Goal: Task Accomplishment & Management: Use online tool/utility

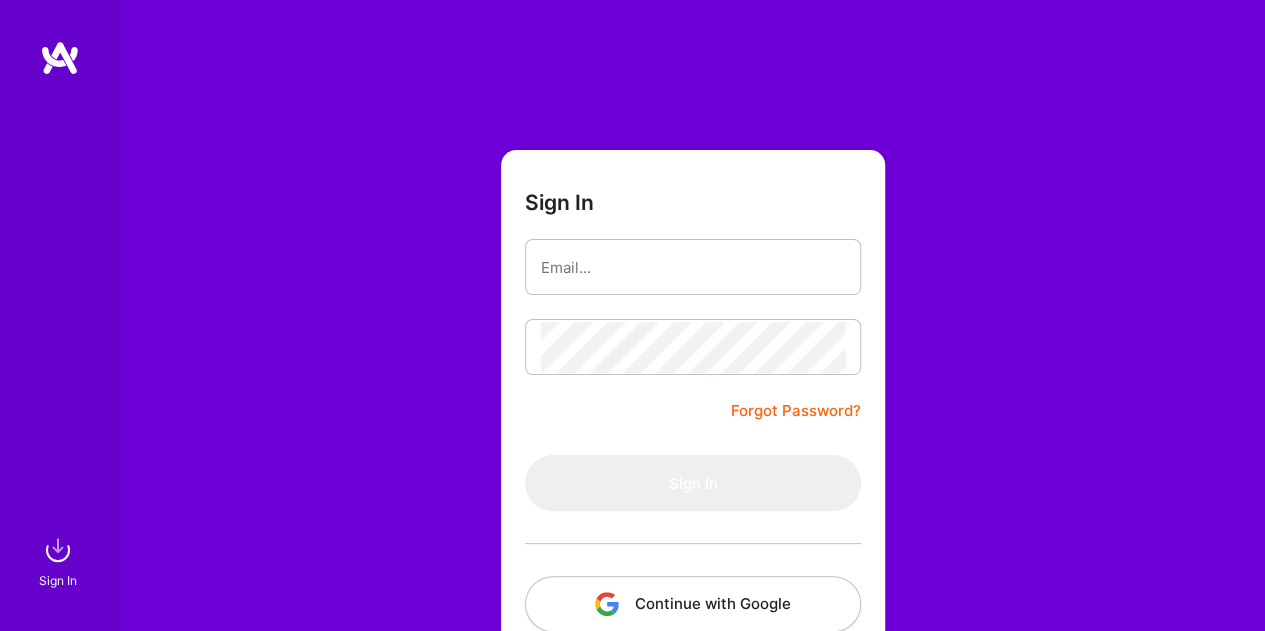
scroll to position [120, 0]
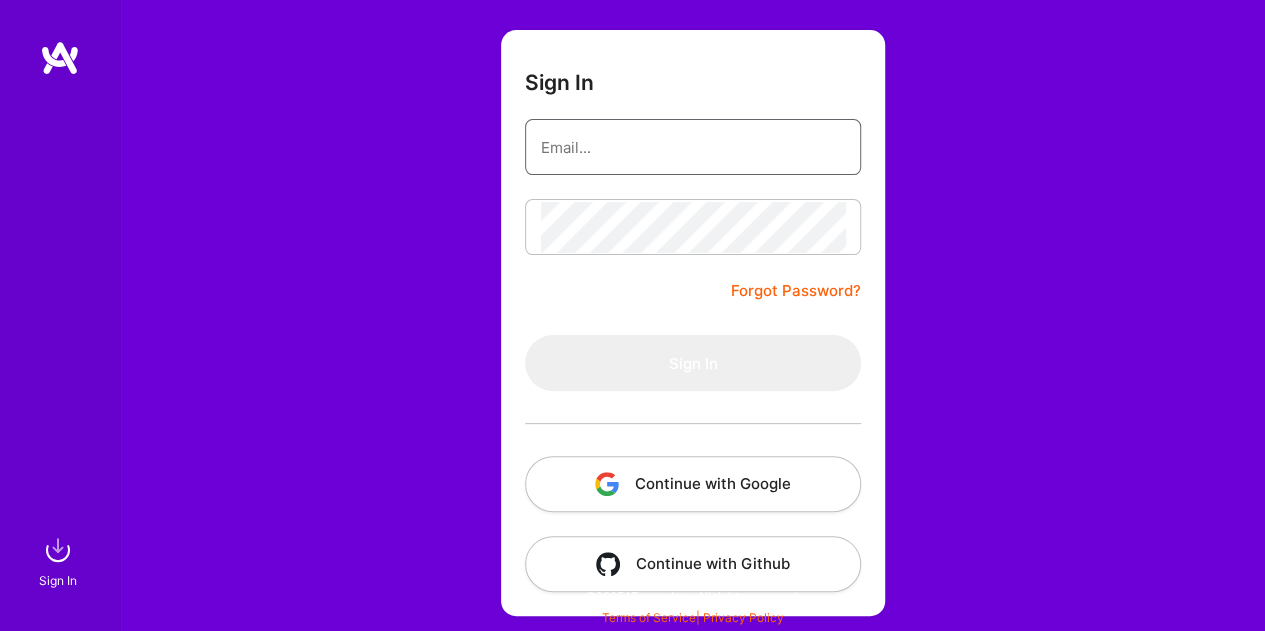
type input "[PERSON_NAME][EMAIL_ADDRESS][PERSON_NAME][PERSON_NAME][DOMAIN_NAME]"
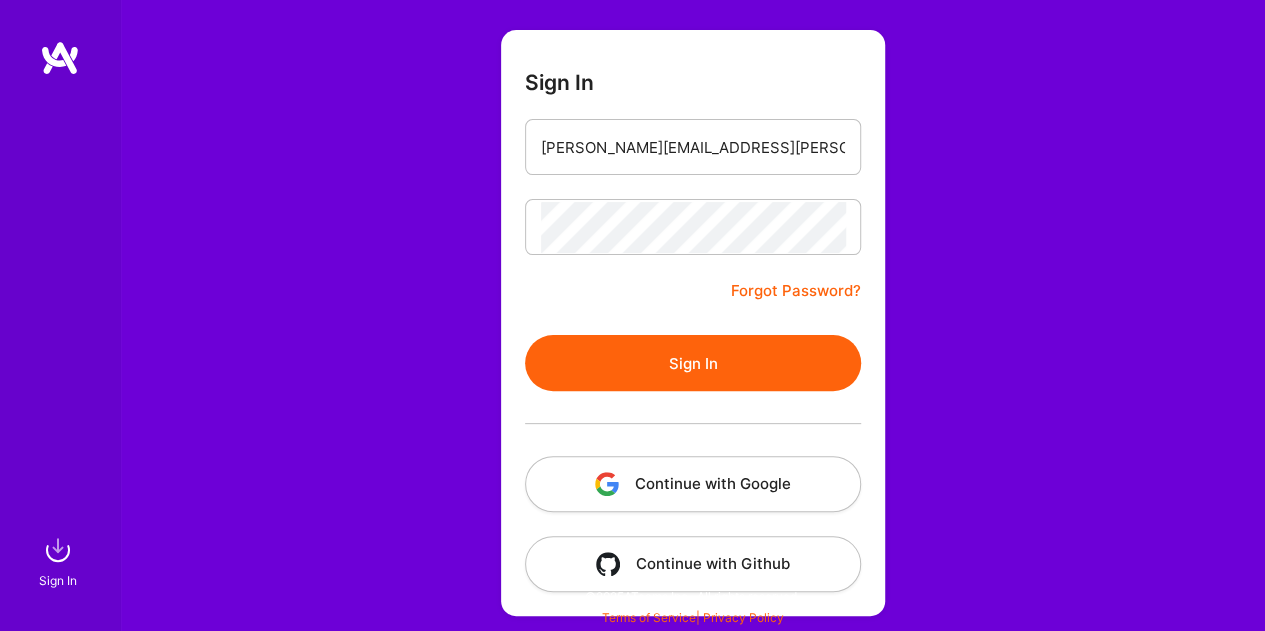
click at [577, 376] on button "Sign In" at bounding box center [693, 363] width 336 height 56
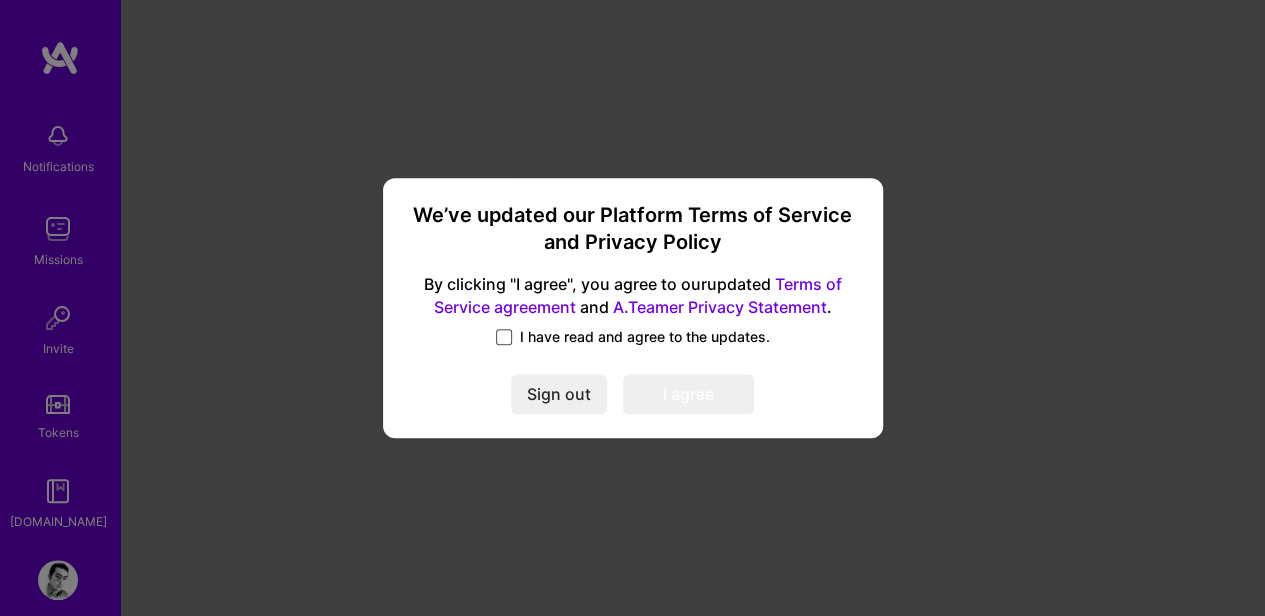
click at [504, 335] on span at bounding box center [504, 337] width 16 height 16
click at [0, 0] on input "I have read and agree to the updates." at bounding box center [0, 0] width 0 height 0
click at [725, 405] on button "I agree" at bounding box center [688, 394] width 131 height 40
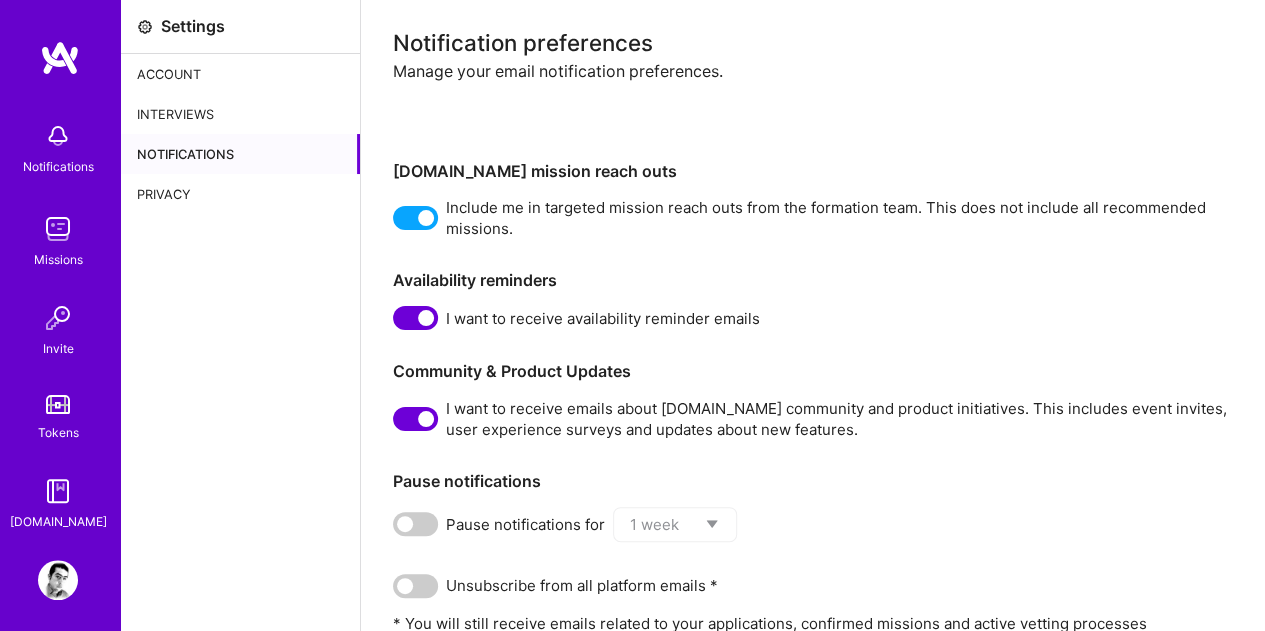
click at [53, 130] on img at bounding box center [58, 136] width 40 height 40
click at [53, 130] on div "Notifications Missions Invite Tokens [DOMAIN_NAME]" at bounding box center [60, 322] width 120 height 420
click at [48, 222] on img at bounding box center [58, 229] width 40 height 40
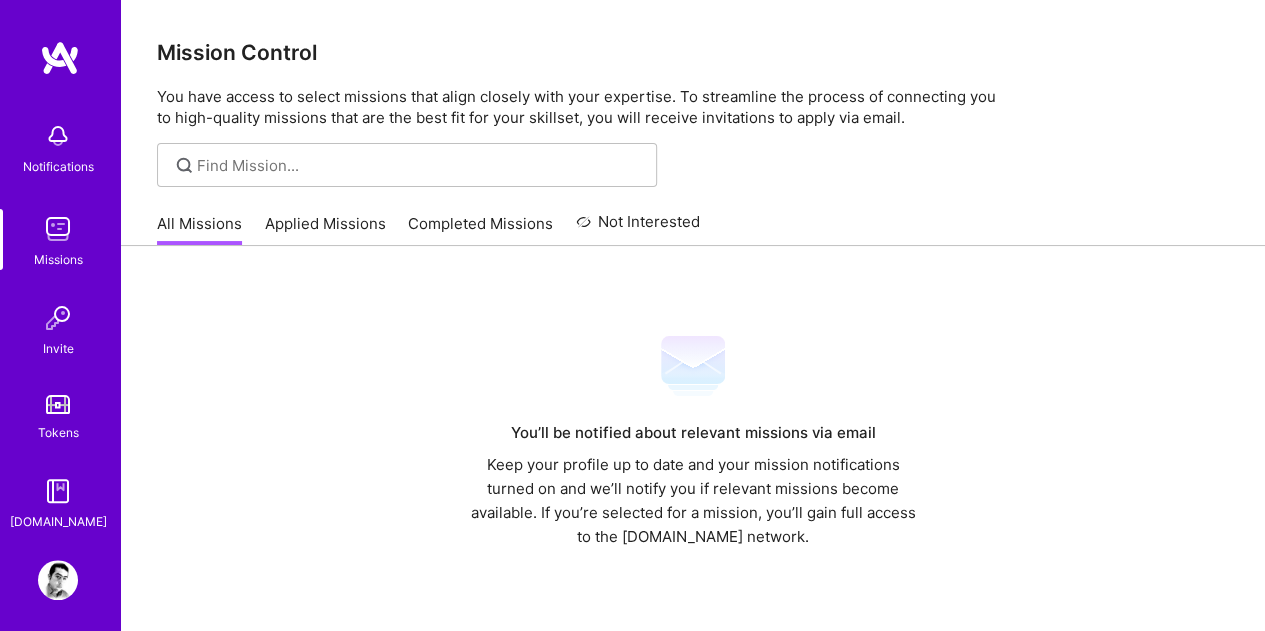
scroll to position [119, 0]
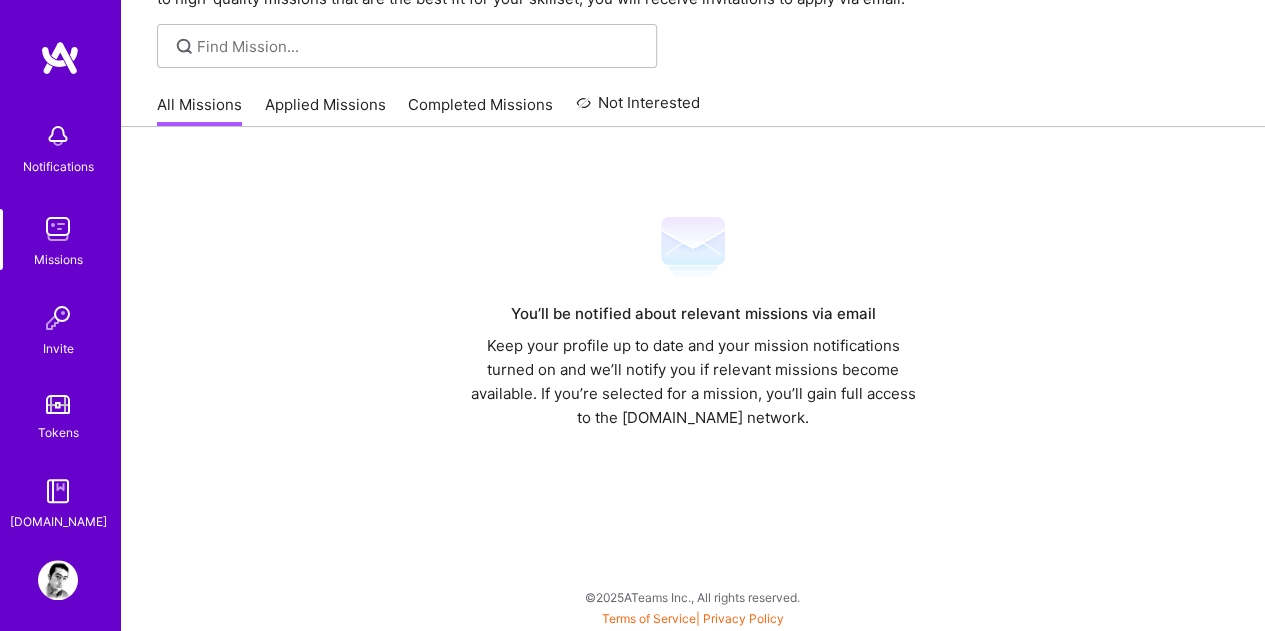
click at [187, 102] on link "All Missions" at bounding box center [199, 110] width 85 height 33
click at [45, 255] on div "Missions" at bounding box center [58, 259] width 49 height 21
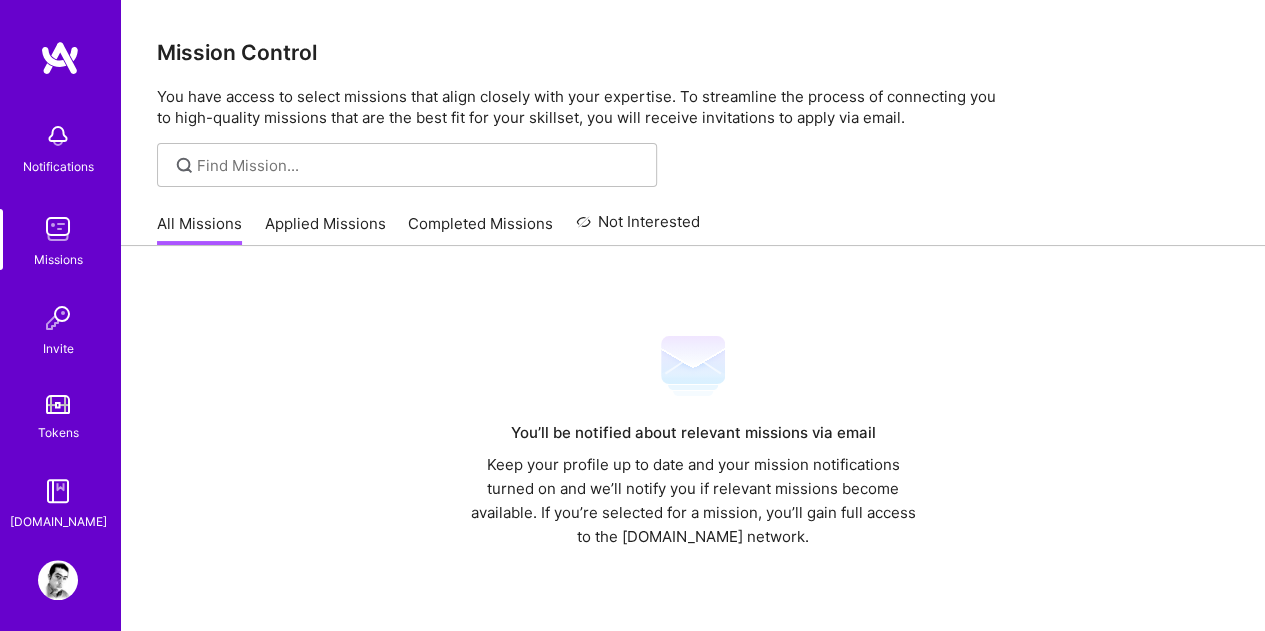
click at [323, 219] on link "Applied Missions" at bounding box center [325, 229] width 121 height 33
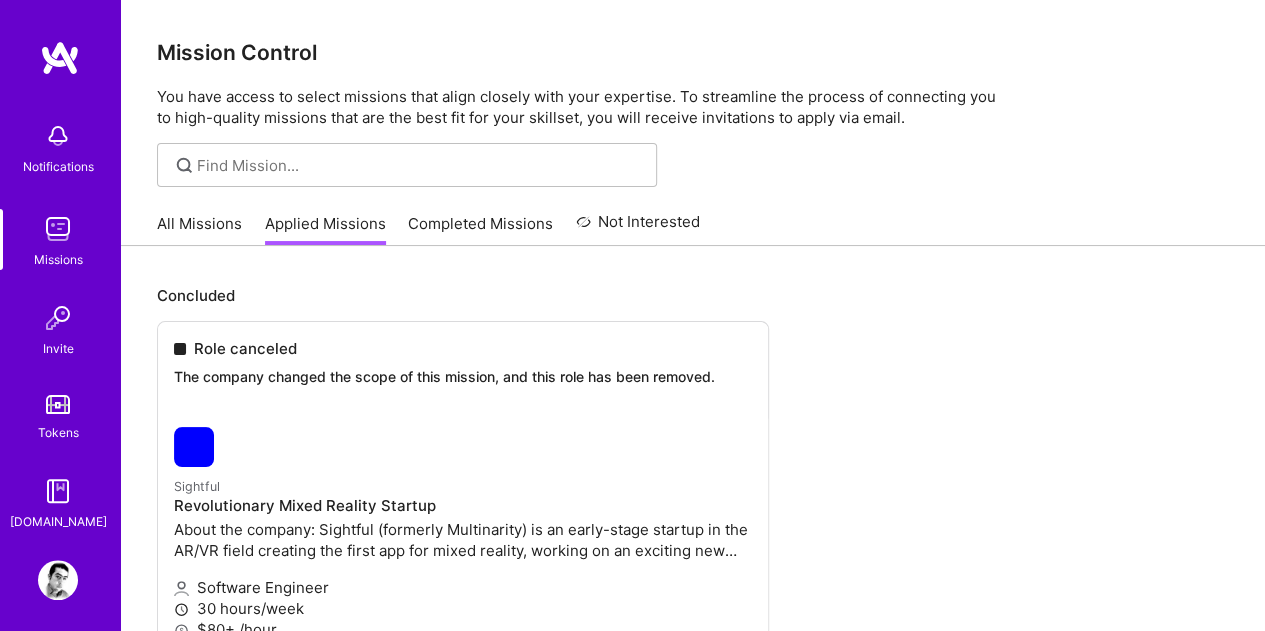
click at [483, 224] on link "Completed Missions" at bounding box center [480, 229] width 145 height 33
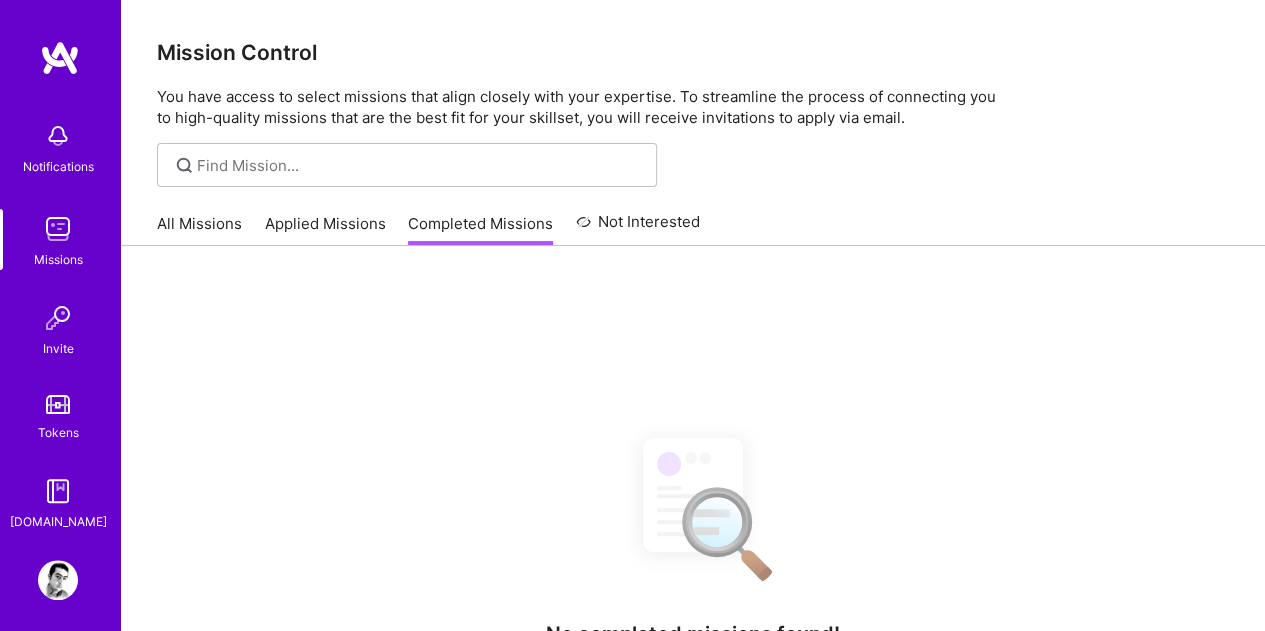
click at [54, 69] on img at bounding box center [60, 58] width 40 height 36
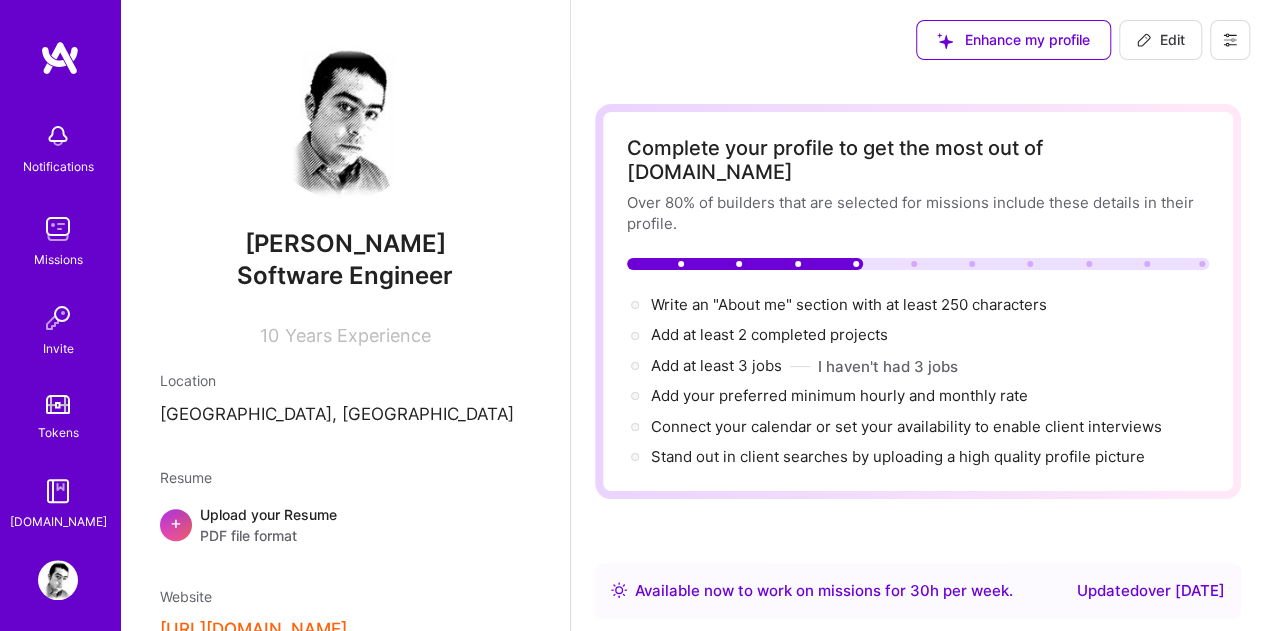
click at [60, 51] on img at bounding box center [60, 58] width 40 height 36
click at [57, 53] on img at bounding box center [60, 58] width 40 height 36
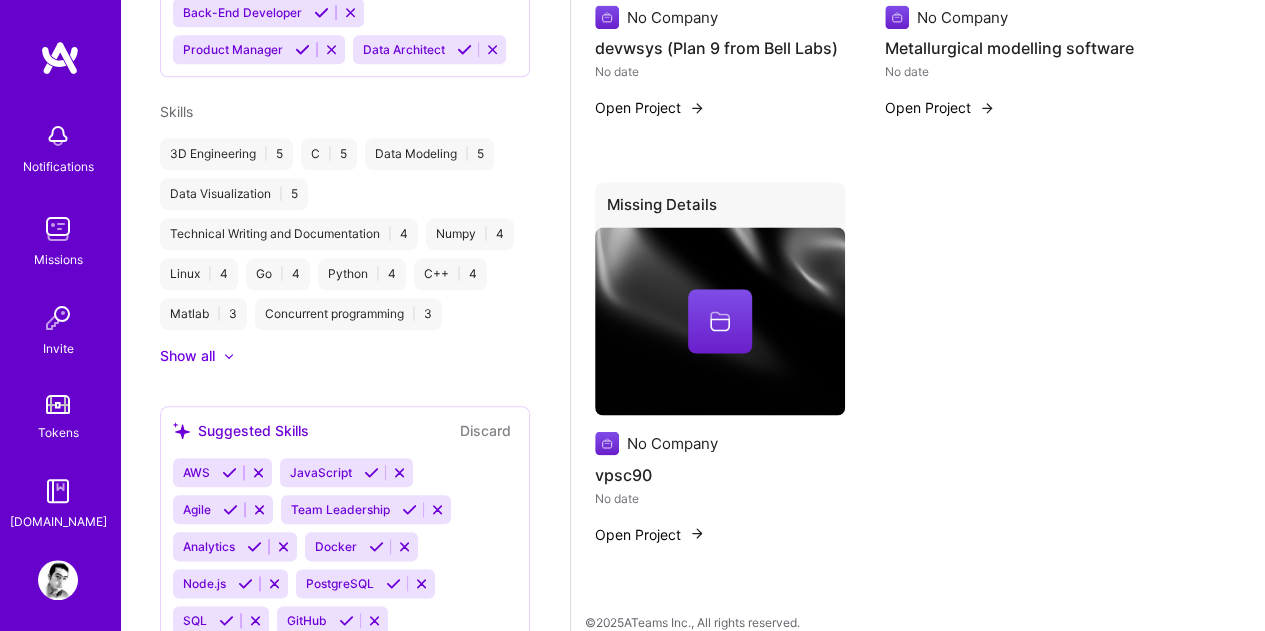
scroll to position [1261, 0]
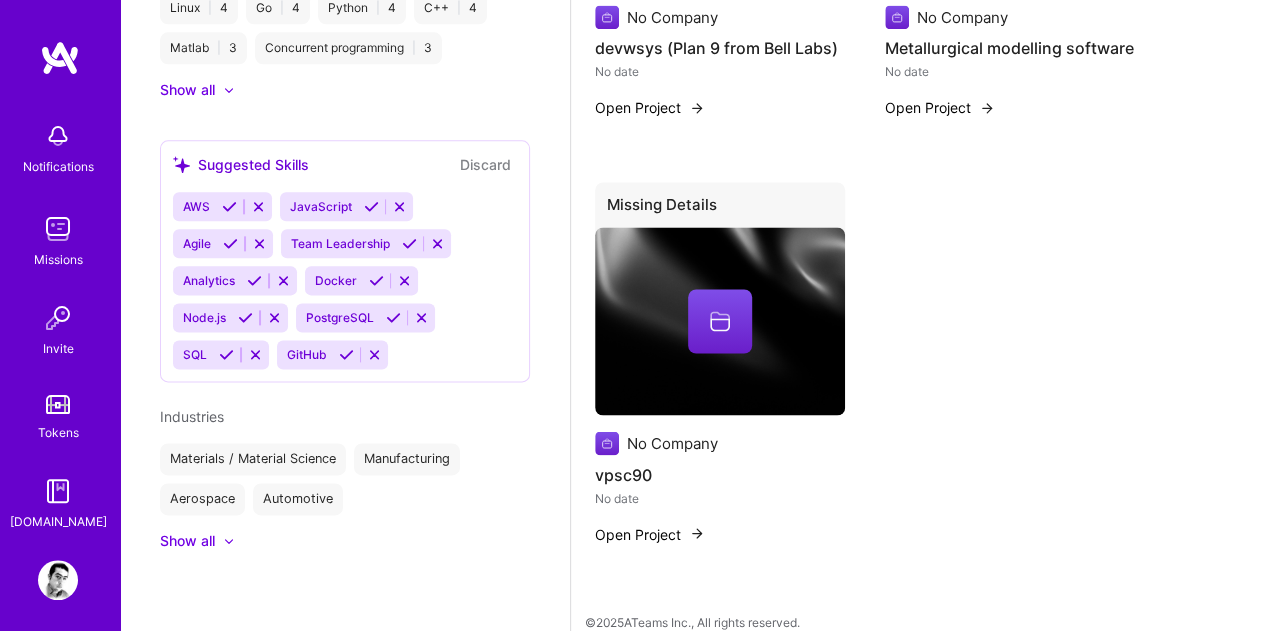
click at [42, 486] on img at bounding box center [58, 491] width 40 height 40
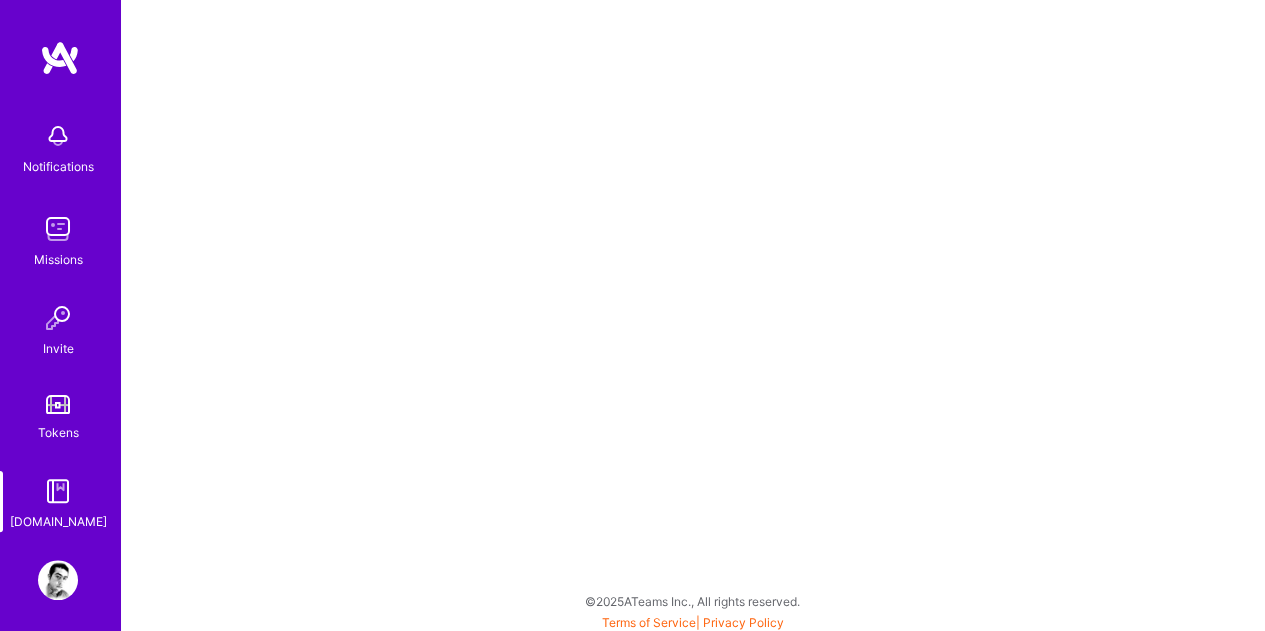
click at [50, 235] on img at bounding box center [58, 229] width 40 height 40
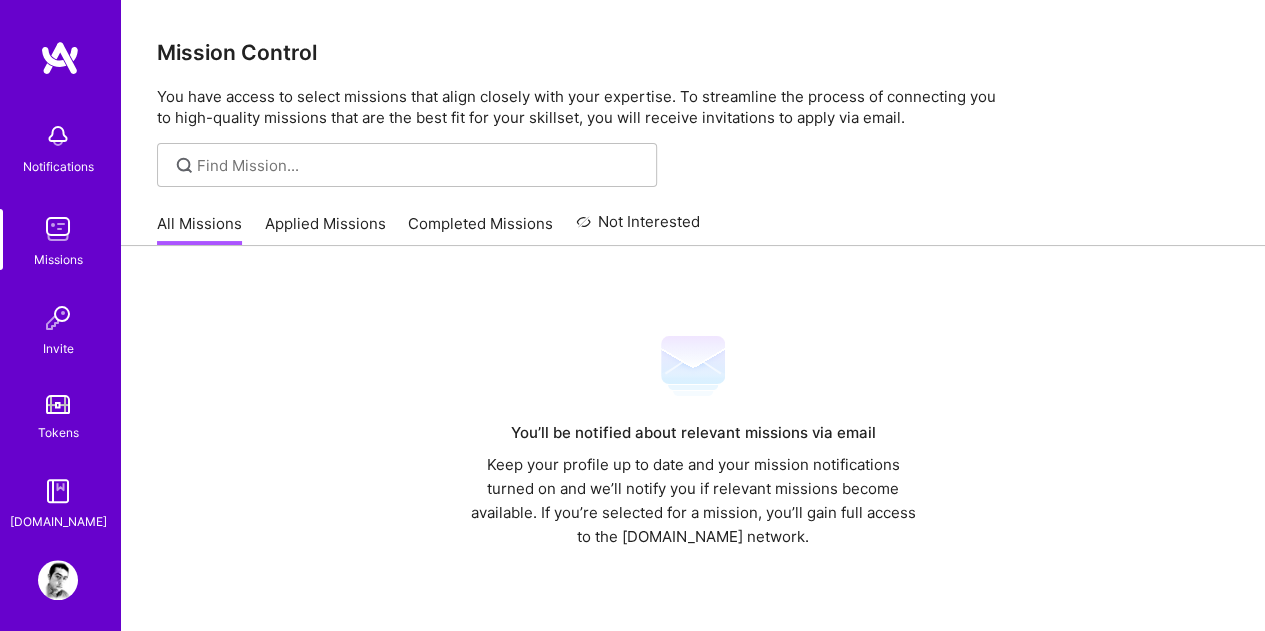
click at [179, 217] on link "All Missions" at bounding box center [199, 229] width 85 height 33
click at [310, 159] on input at bounding box center [419, 165] width 445 height 21
